Goal: Task Accomplishment & Management: Complete application form

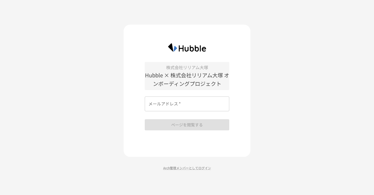
click at [203, 105] on input "メールアドレス   *" at bounding box center [187, 103] width 85 height 15
type input "**********"
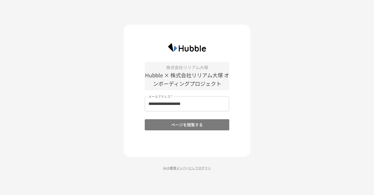
click at [198, 124] on button "ページを閲覧する" at bounding box center [187, 124] width 85 height 11
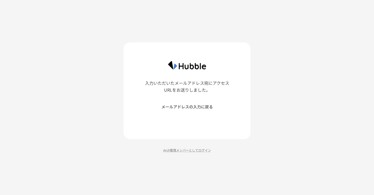
click at [193, 87] on p "入力いただいたメールアドレス宛にアクセスURLをお送りしました。" at bounding box center [187, 86] width 85 height 13
click at [317, 97] on div "入力いただいたメールアドレス宛にアクセスURLをお送りしました。 メールアドレスの入力に戻る Arch管理メンバーとしてログイン" at bounding box center [187, 97] width 374 height 195
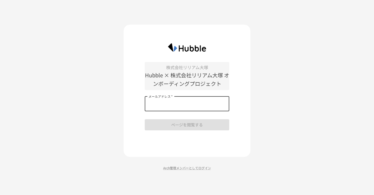
click at [169, 104] on input "メールアドレス   *" at bounding box center [187, 103] width 85 height 15
type input "**********"
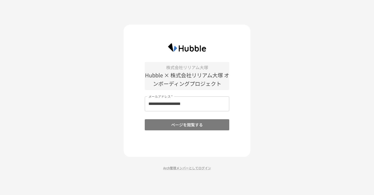
click at [203, 125] on button "ページを閲覧する" at bounding box center [187, 124] width 85 height 11
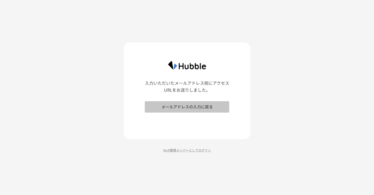
click at [198, 105] on button "メールアドレスの入力に戻る" at bounding box center [187, 106] width 85 height 11
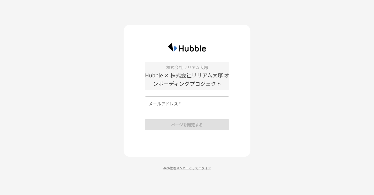
click at [182, 122] on div "株式会社リリアム大塚 Hubble × 株式会社リリアム大塚 オンボーディングプロジェクト メールアドレス   * メールアドレス   * ページを閲覧する" at bounding box center [187, 96] width 85 height 68
click at [295, 70] on div "株式会社リリアム大塚 Hubble × 株式会社リリアム大塚 オンボーディングプロジェクト メールアドレス   * メールアドレス   * ページを閲覧する …" at bounding box center [187, 97] width 374 height 195
click at [267, 158] on div "株式会社リリアム大塚 Hubble × 株式会社リリアム大塚 オンボーディングプロジェクト メールアドレス   * メールアドレス   * ページを閲覧する …" at bounding box center [187, 97] width 374 height 195
click at [296, 163] on div "株式会社リリアム大塚 Hubble × 株式会社リリアム大塚 オンボーディングプロジェクト メールアドレス   * メールアドレス   * ページを閲覧する …" at bounding box center [187, 97] width 374 height 195
